Goal: Task Accomplishment & Management: Use online tool/utility

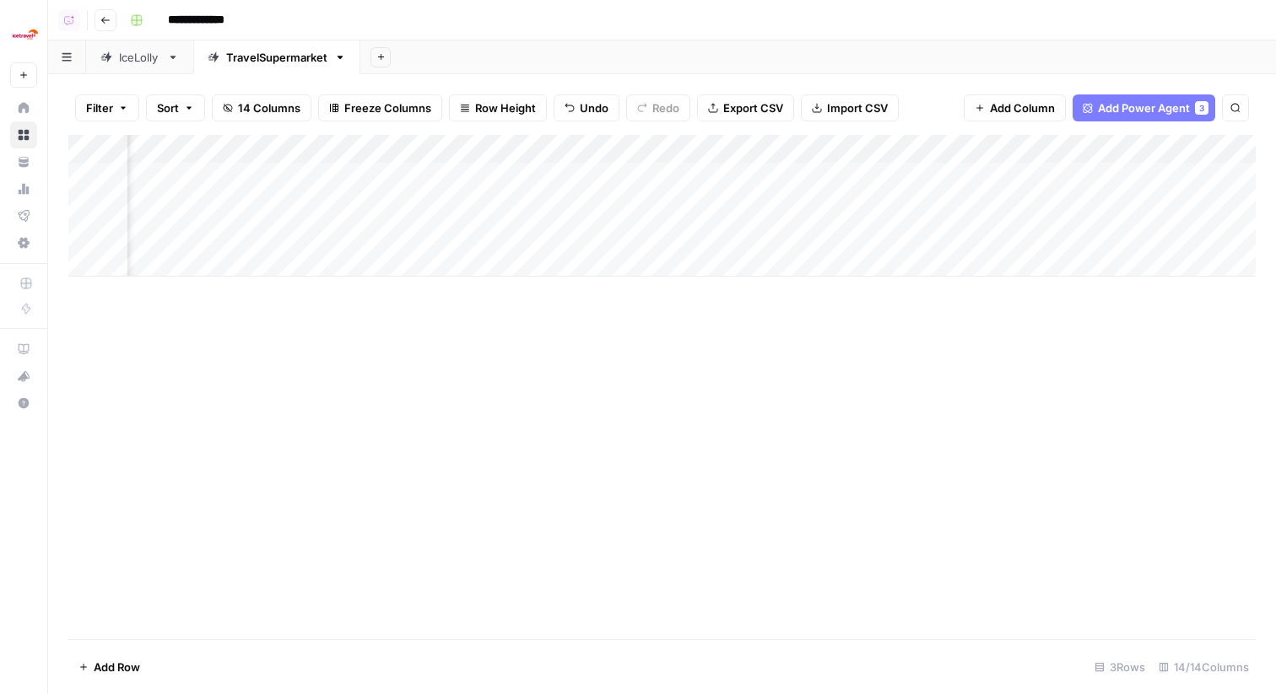
scroll to position [0, 1184]
click at [1145, 203] on div "Add Column" at bounding box center [661, 206] width 1187 height 142
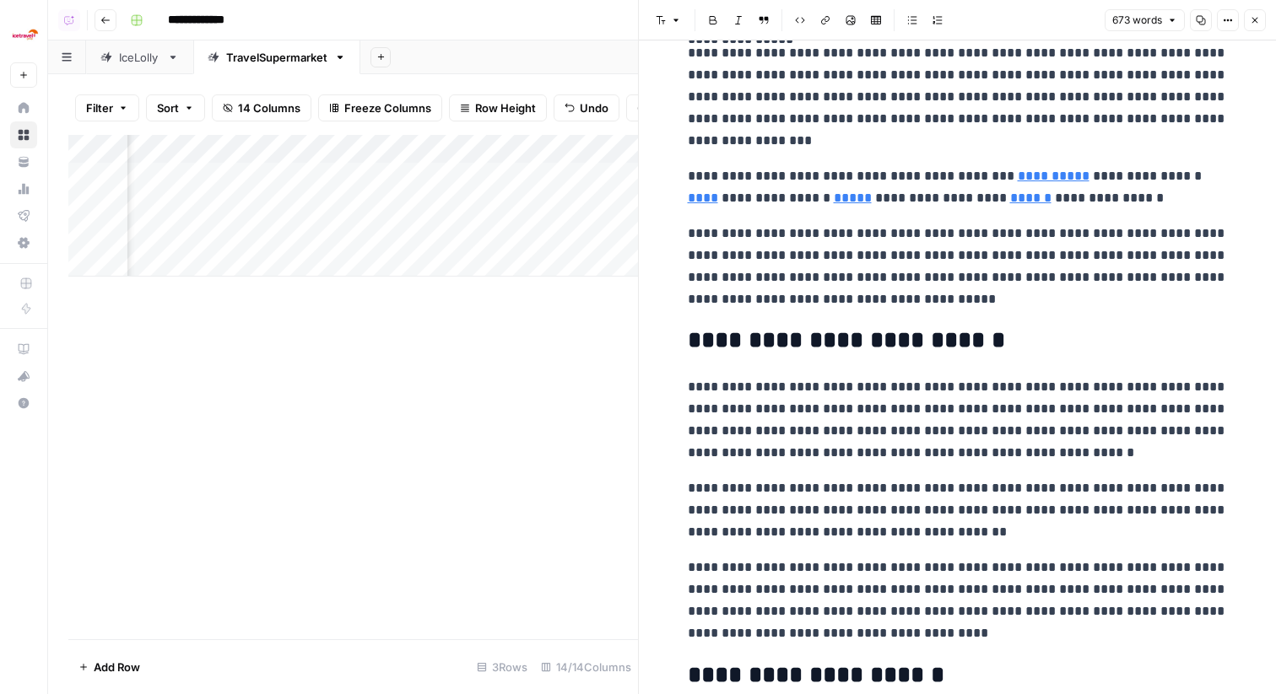
scroll to position [905, 0]
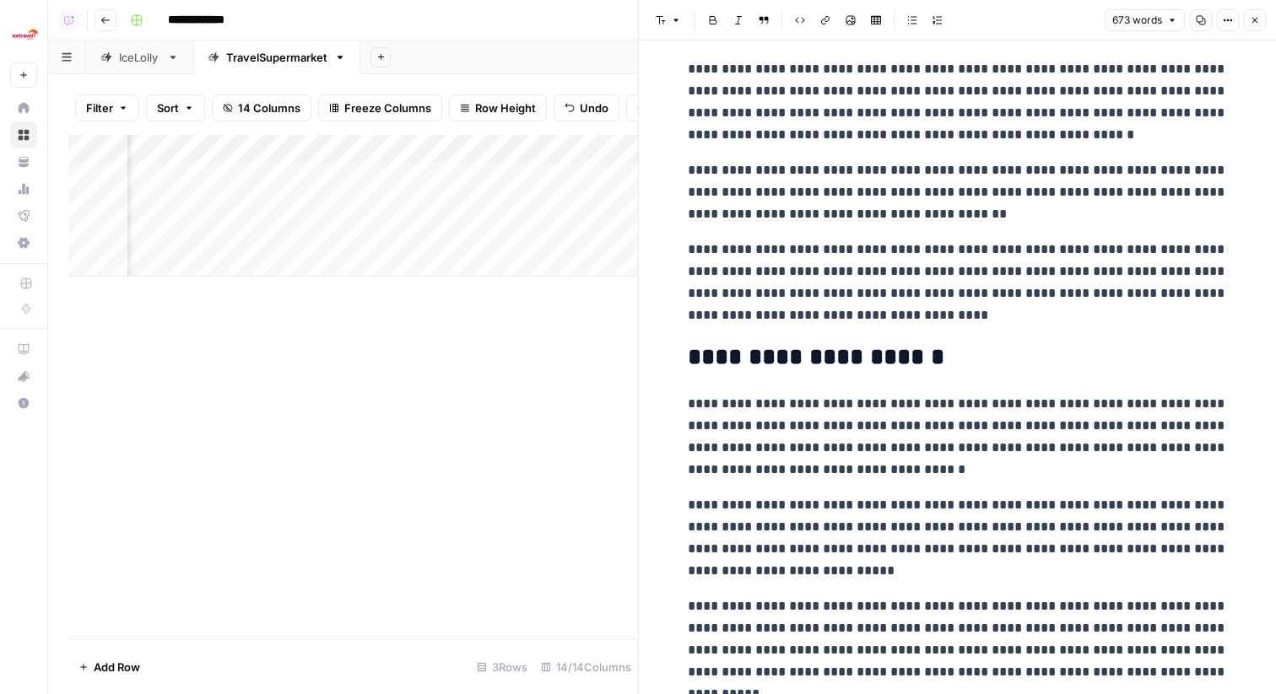
click at [1253, 16] on icon "button" at bounding box center [1255, 20] width 10 height 10
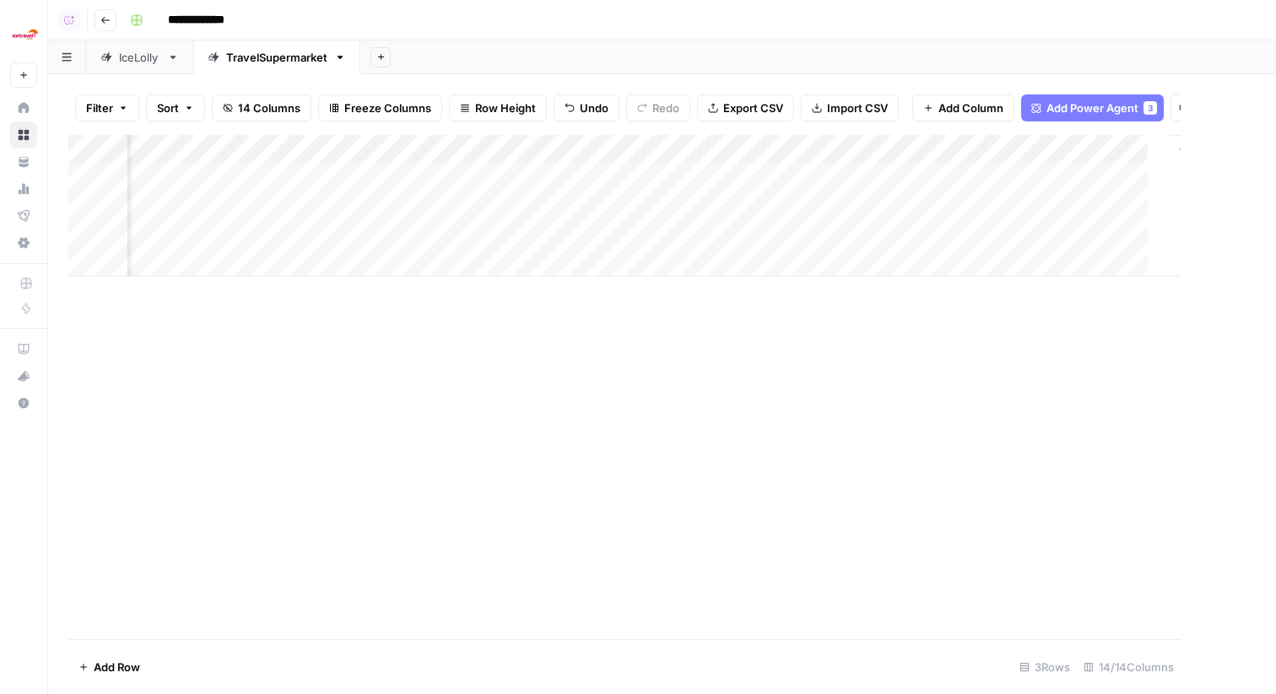
scroll to position [0, 1164]
click at [1169, 241] on div "Add Column" at bounding box center [661, 206] width 1187 height 142
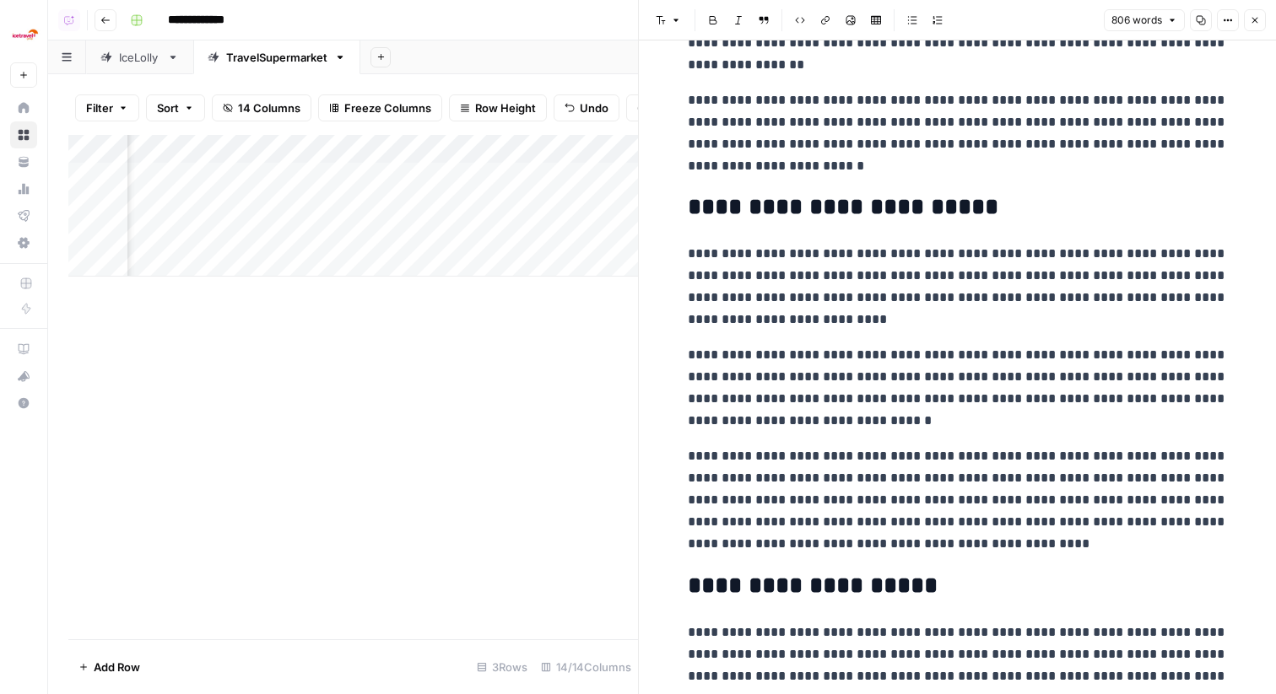
scroll to position [1137, 0]
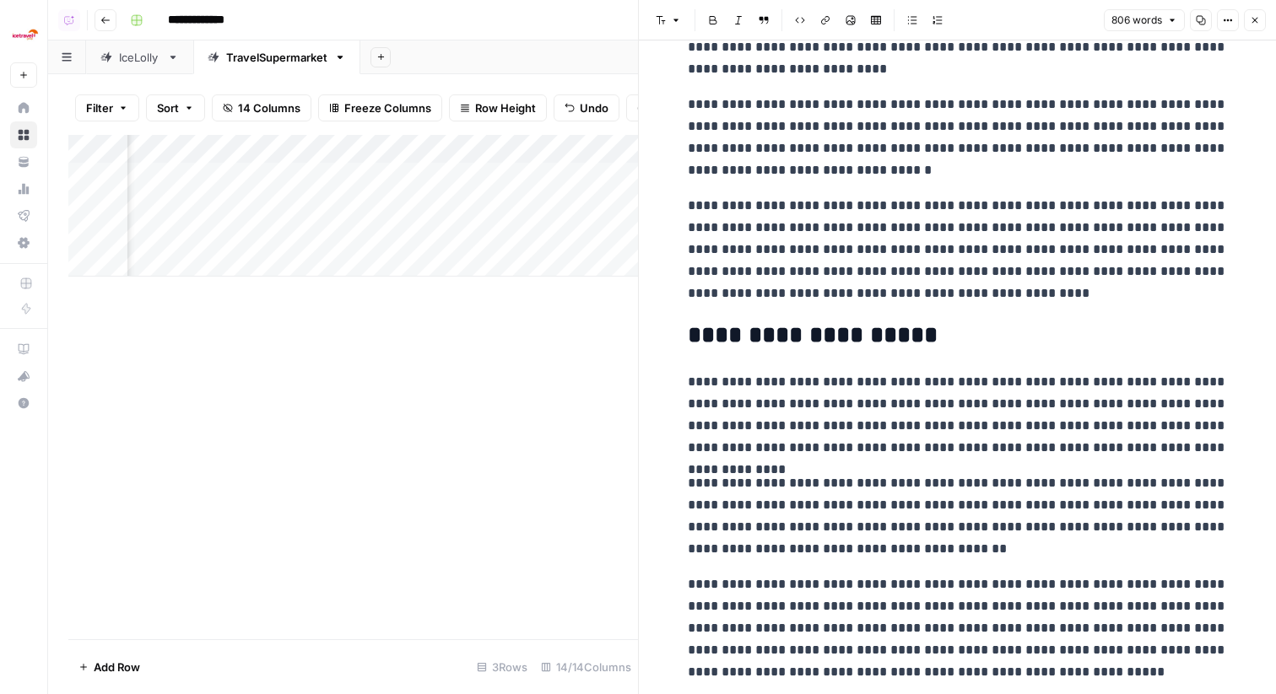
click at [1262, 21] on button "Close" at bounding box center [1255, 20] width 22 height 22
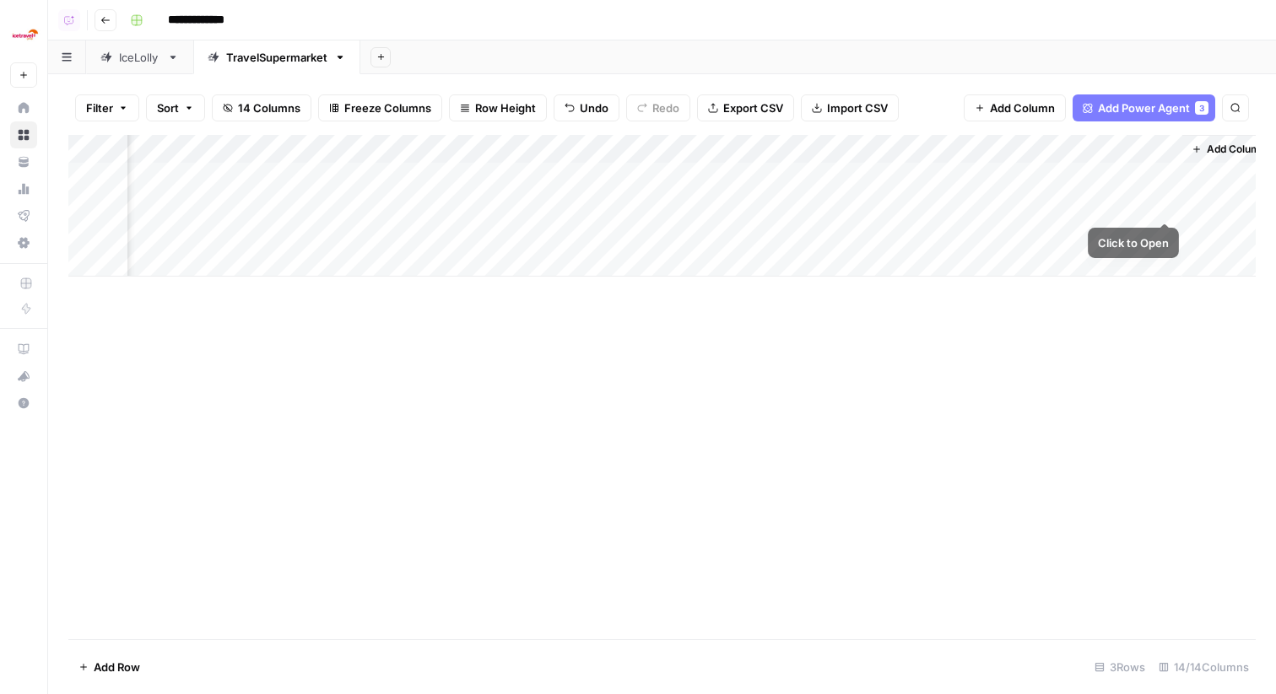
click at [1168, 233] on div "Add Column" at bounding box center [661, 206] width 1187 height 142
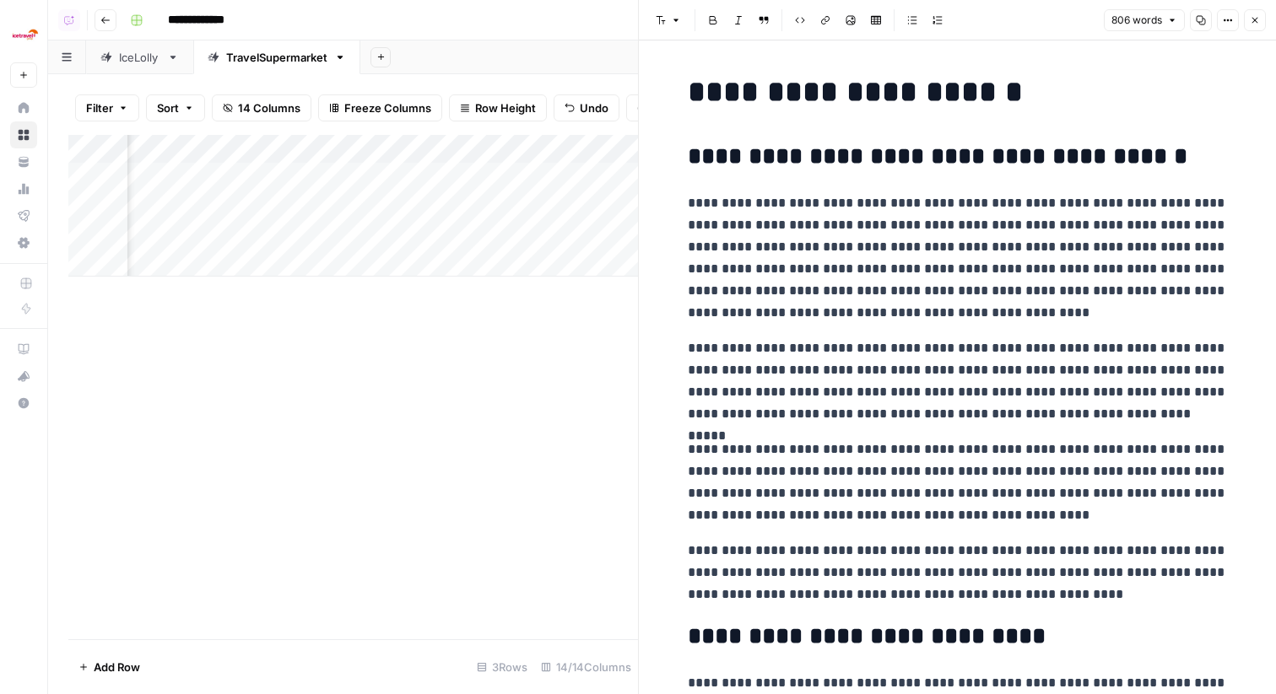
click at [1272, 14] on header "Font style Bold Italic Block quote Code block Link Image Insert Table Bulleted …" at bounding box center [957, 20] width 637 height 41
click at [1255, 19] on icon "button" at bounding box center [1255, 20] width 10 height 10
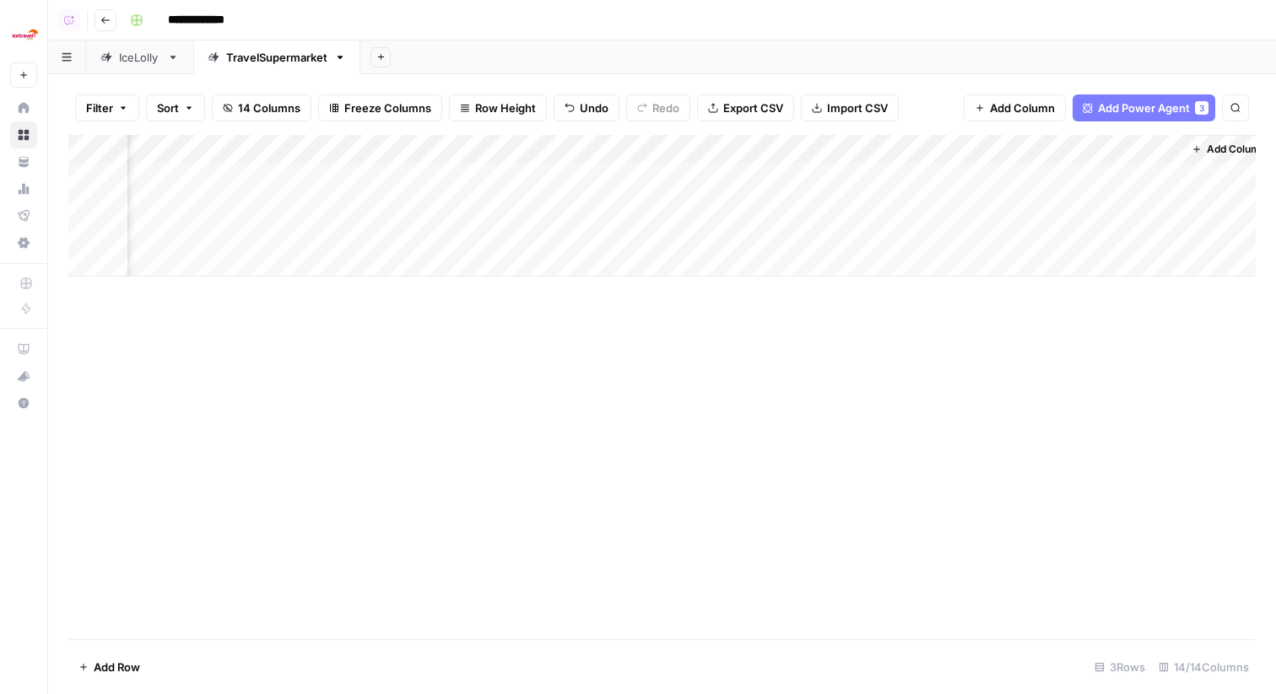
click at [1167, 208] on div "Add Column" at bounding box center [661, 206] width 1187 height 142
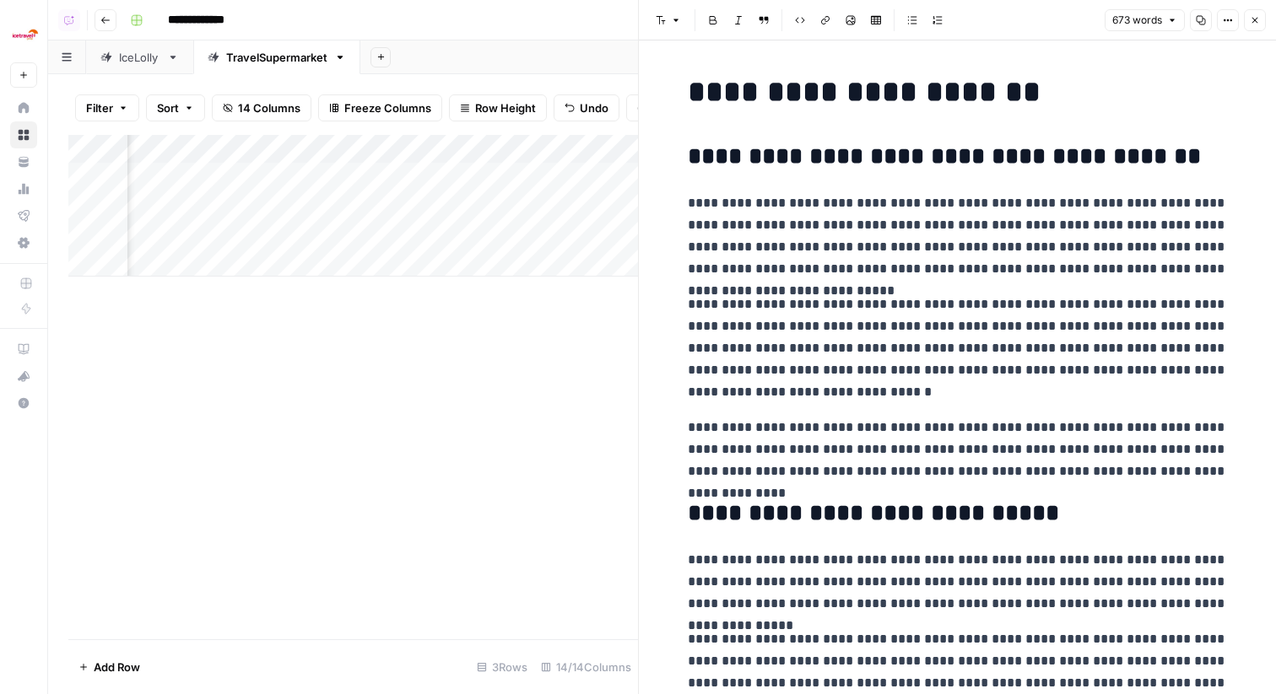
click at [1256, 9] on button "Close" at bounding box center [1255, 20] width 22 height 22
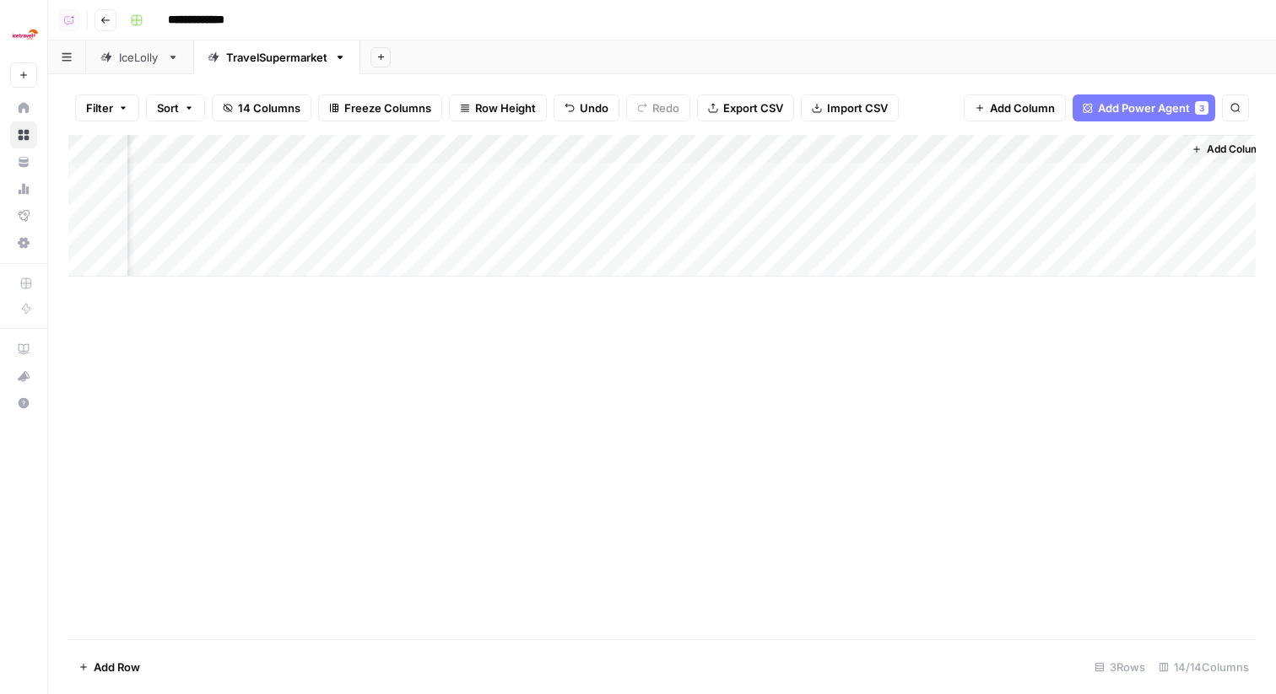
click at [1167, 175] on div "Add Column" at bounding box center [661, 206] width 1187 height 142
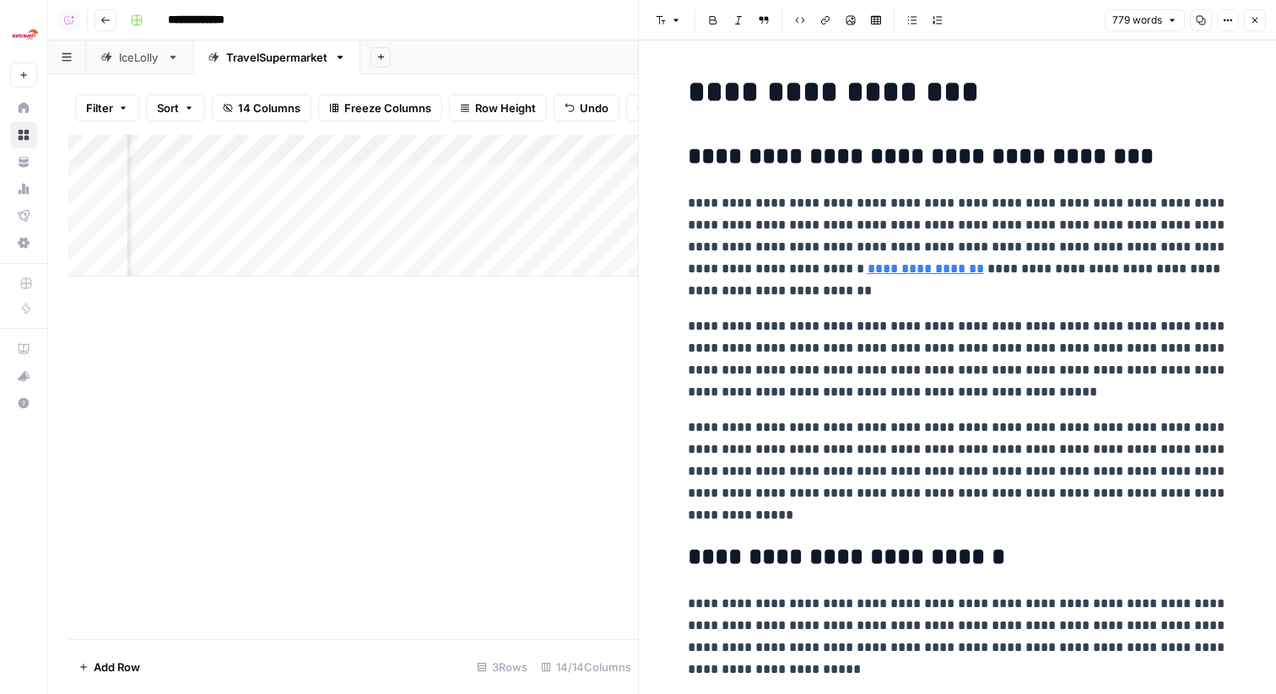
click at [1256, 17] on icon "button" at bounding box center [1255, 20] width 10 height 10
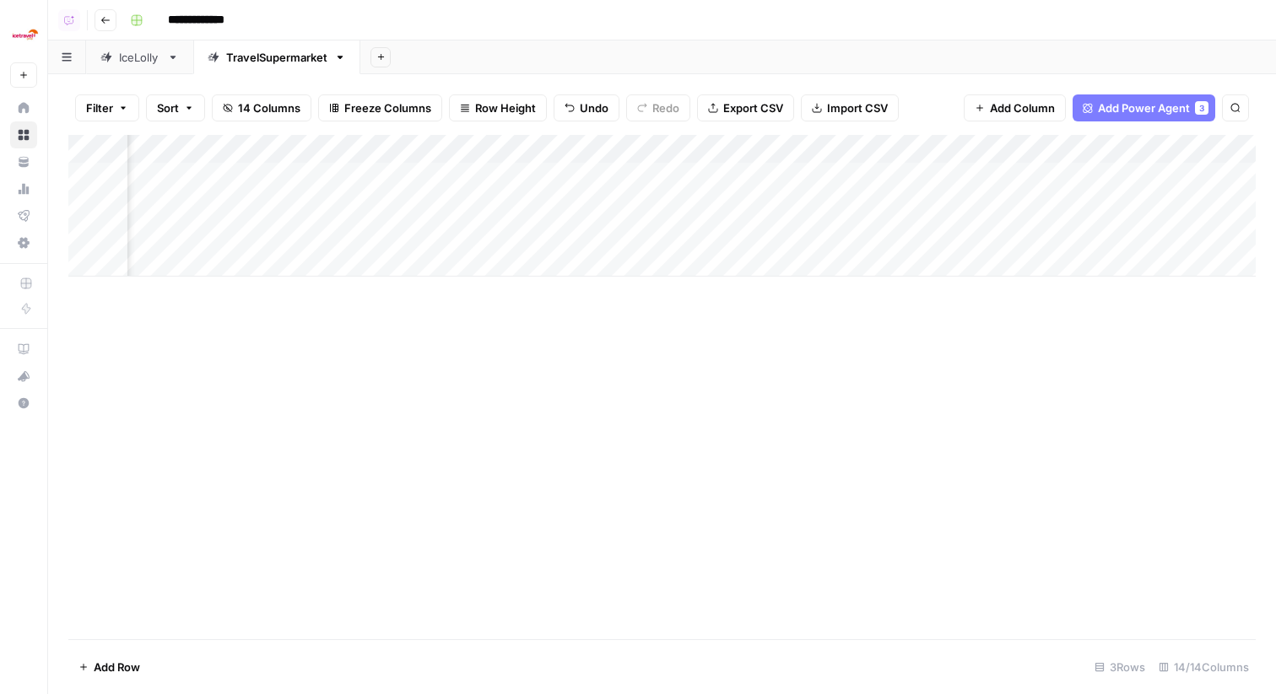
scroll to position [0, 1184]
click at [157, 68] on link "IceLolly" at bounding box center [139, 58] width 107 height 34
click at [268, 64] on div "TravelSupermarket" at bounding box center [276, 57] width 101 height 17
click at [165, 64] on link "IceLolly" at bounding box center [139, 58] width 107 height 34
